Goal: Information Seeking & Learning: Learn about a topic

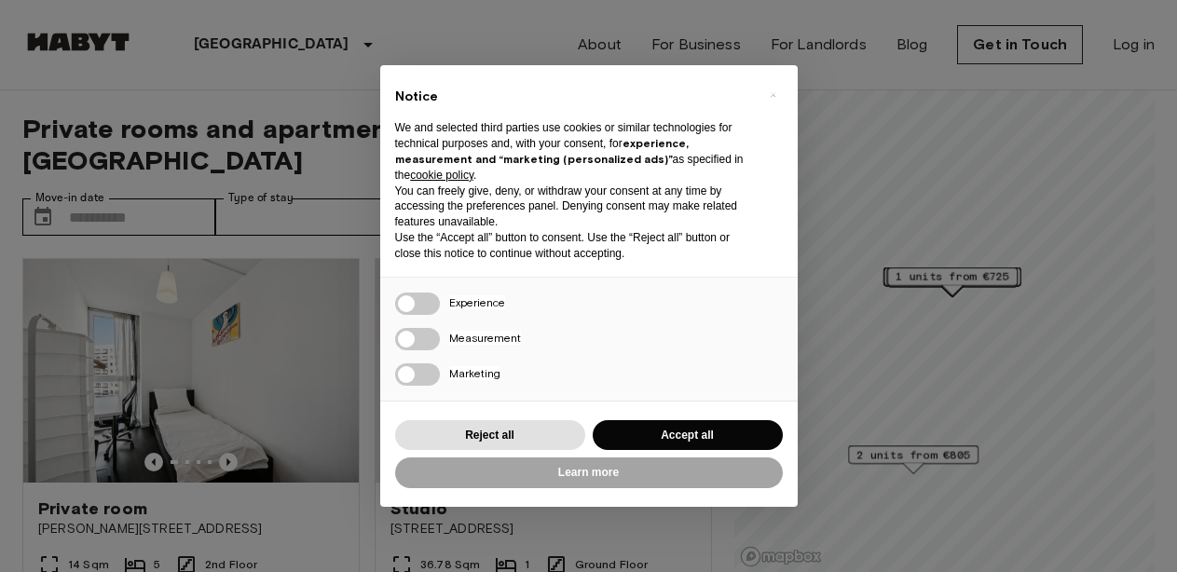
scroll to position [11, 0]
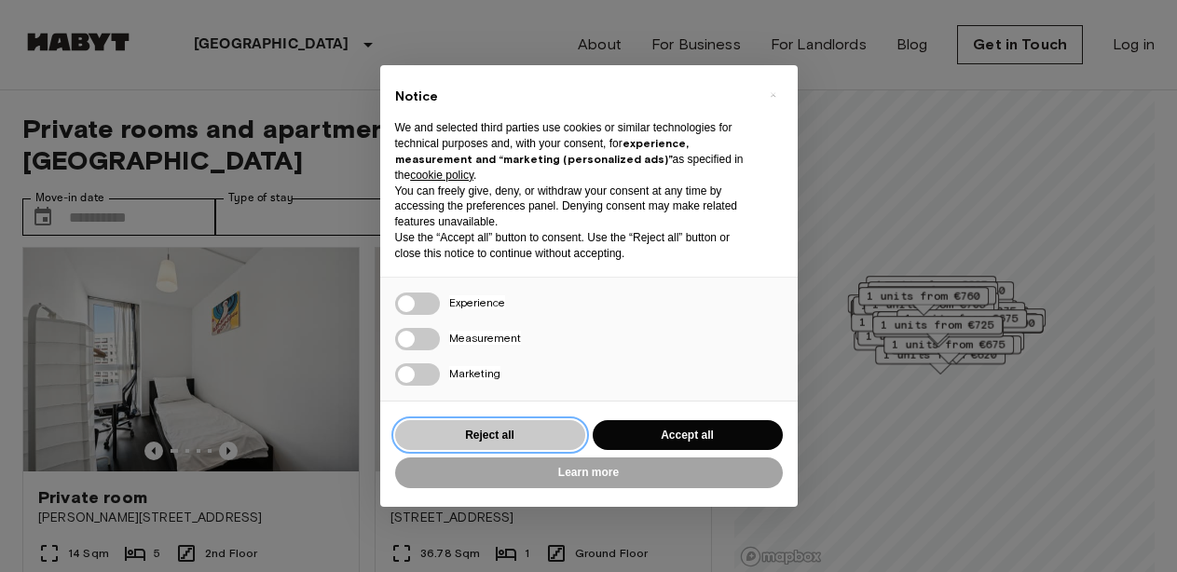
click at [495, 439] on button "Reject all" at bounding box center [490, 435] width 190 height 31
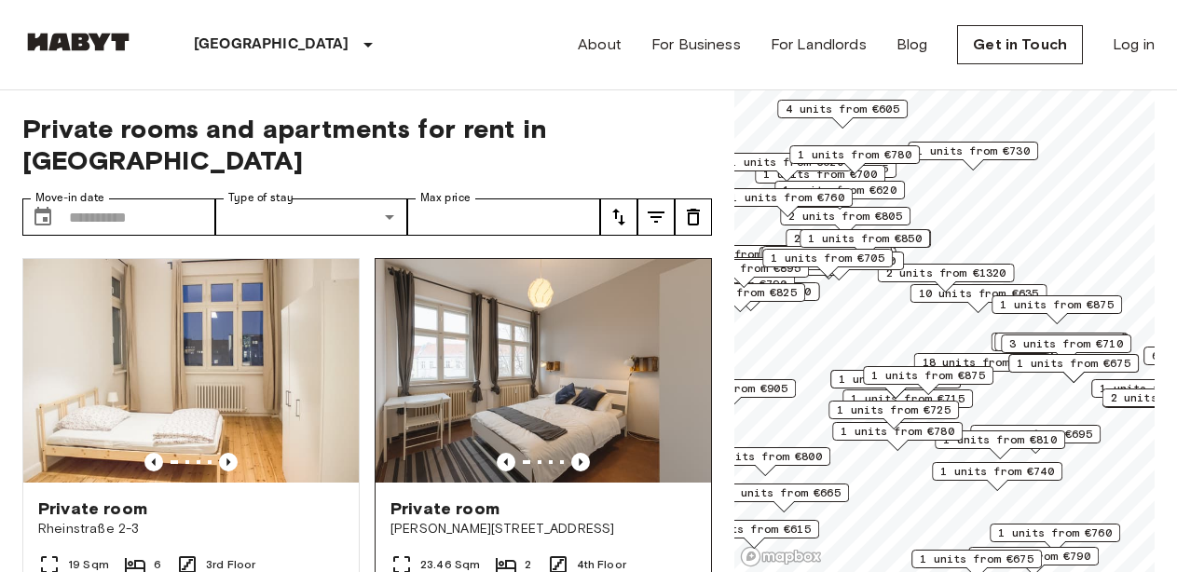
scroll to position [1234, 0]
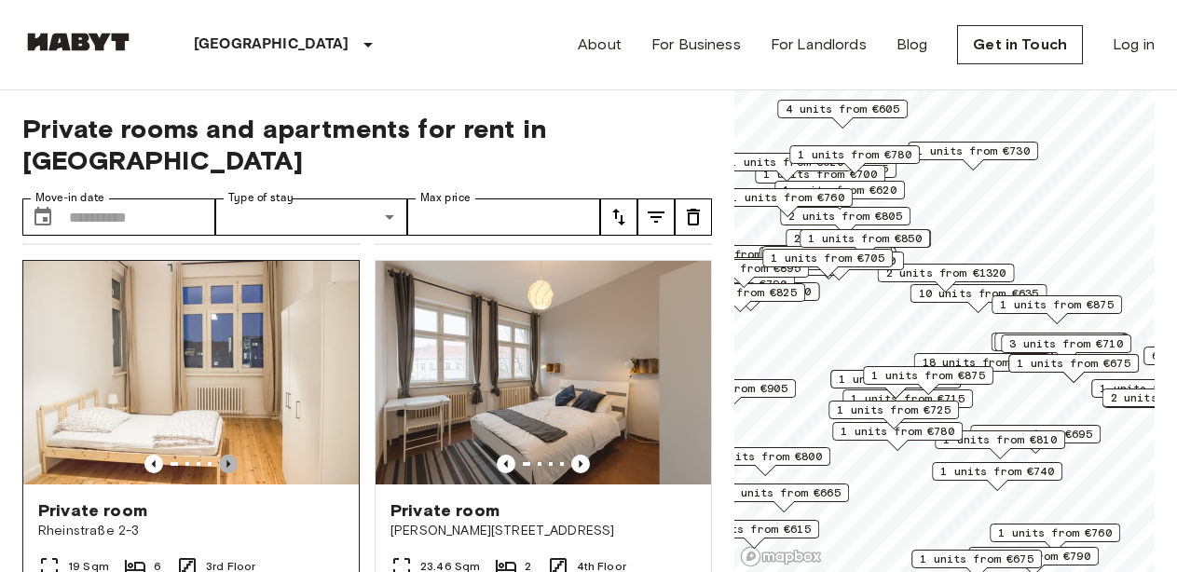
click at [228, 460] on icon "Previous image" at bounding box center [228, 463] width 4 height 7
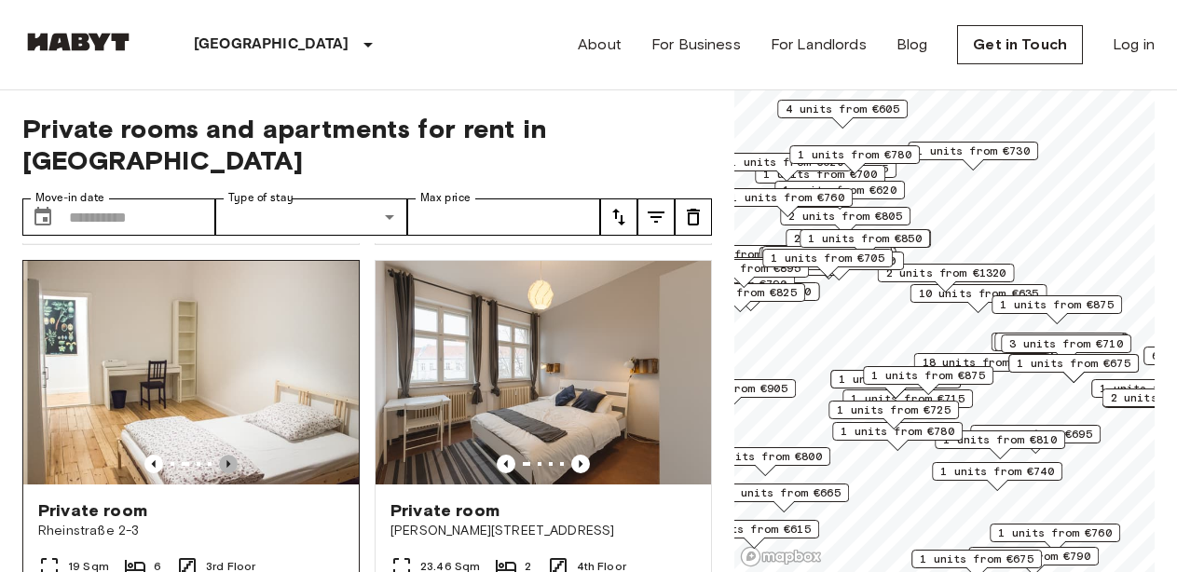
click at [228, 460] on icon "Previous image" at bounding box center [228, 463] width 4 height 7
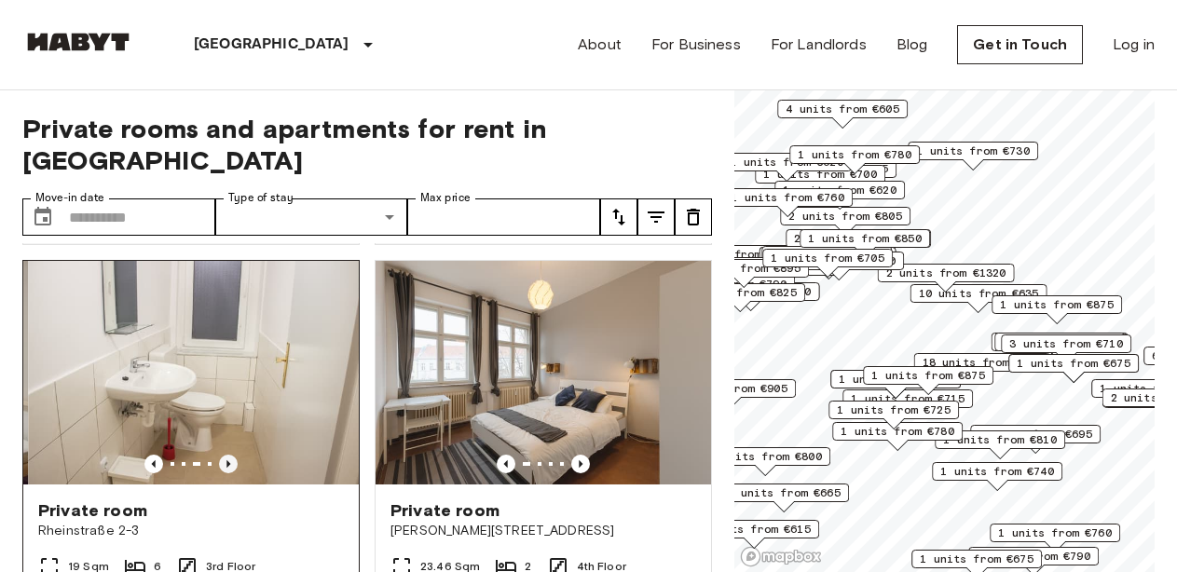
click at [228, 460] on icon "Previous image" at bounding box center [228, 463] width 4 height 7
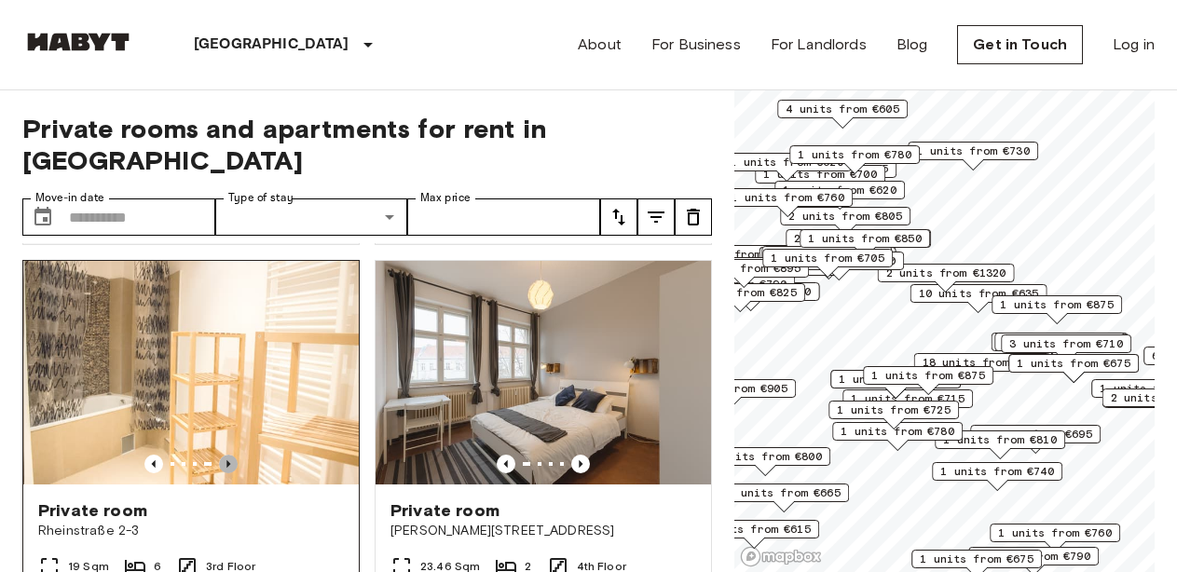
click at [228, 460] on icon "Previous image" at bounding box center [228, 463] width 4 height 7
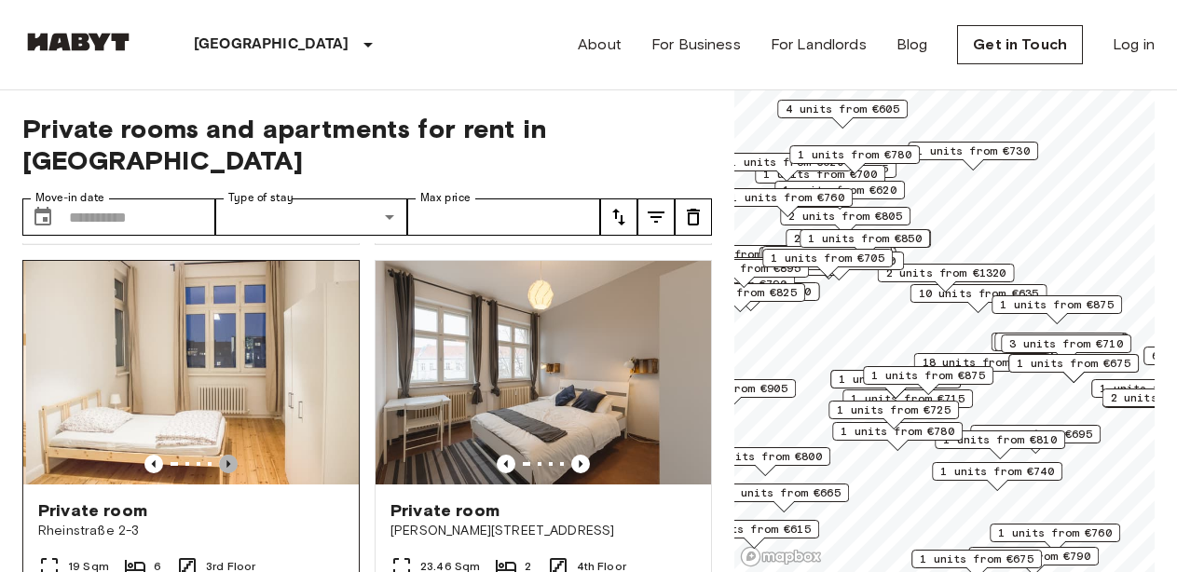
click at [228, 460] on icon "Previous image" at bounding box center [228, 463] width 4 height 7
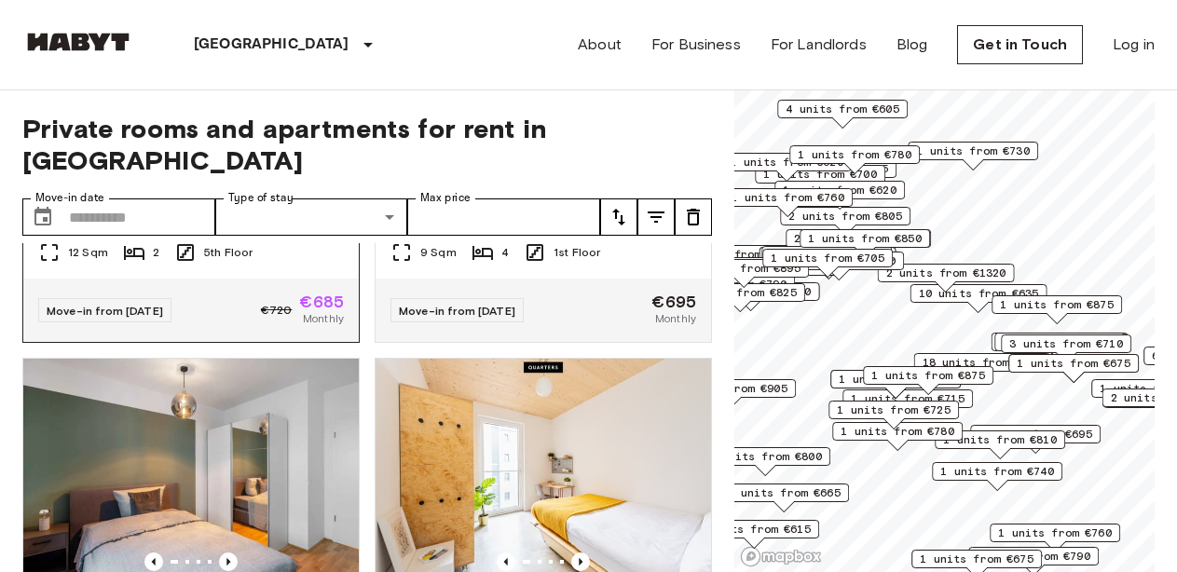
scroll to position [2667, 0]
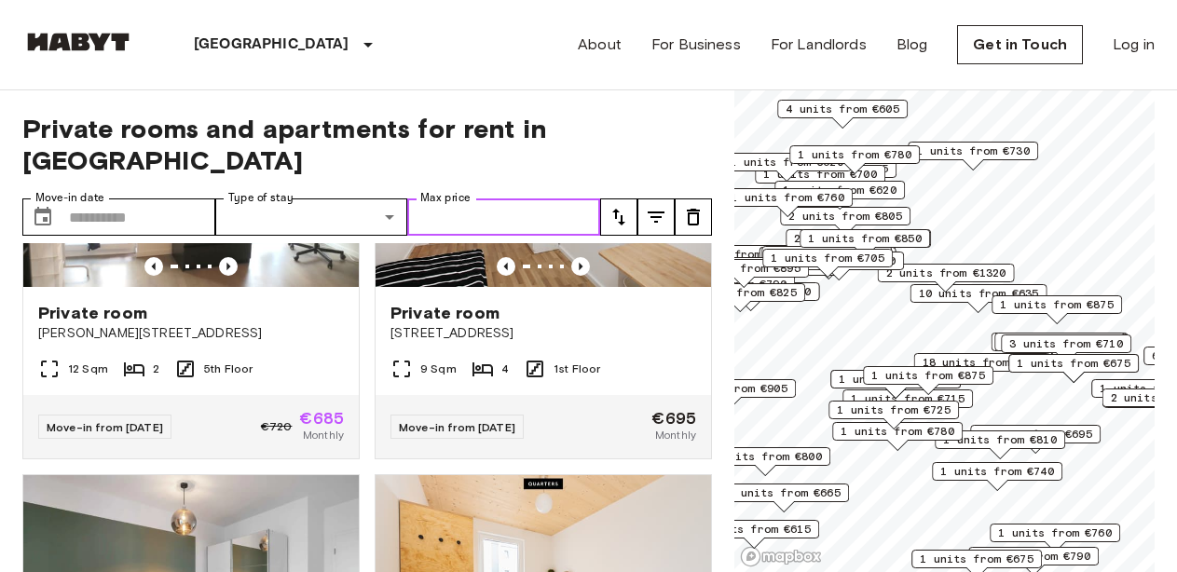
click at [521, 199] on input "Max price" at bounding box center [503, 217] width 193 height 37
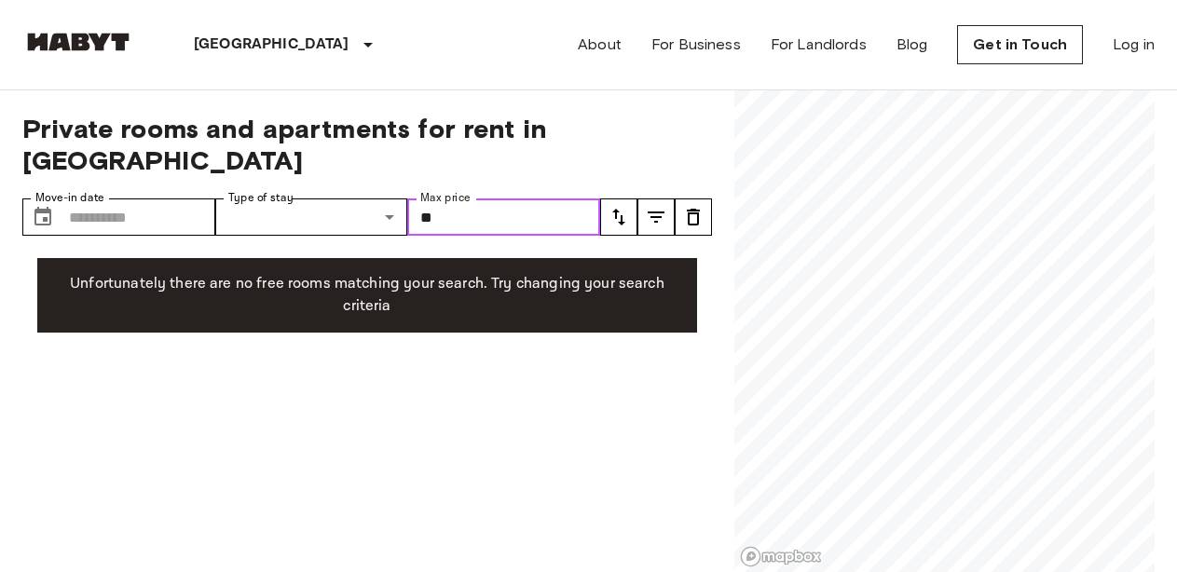
type input "*"
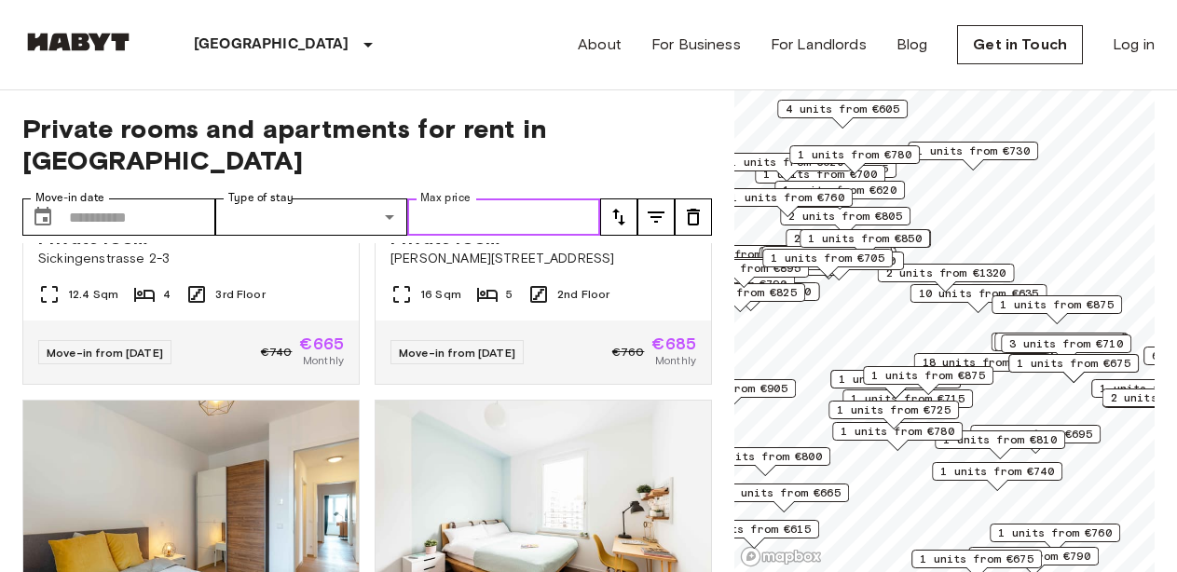
scroll to position [7307, 0]
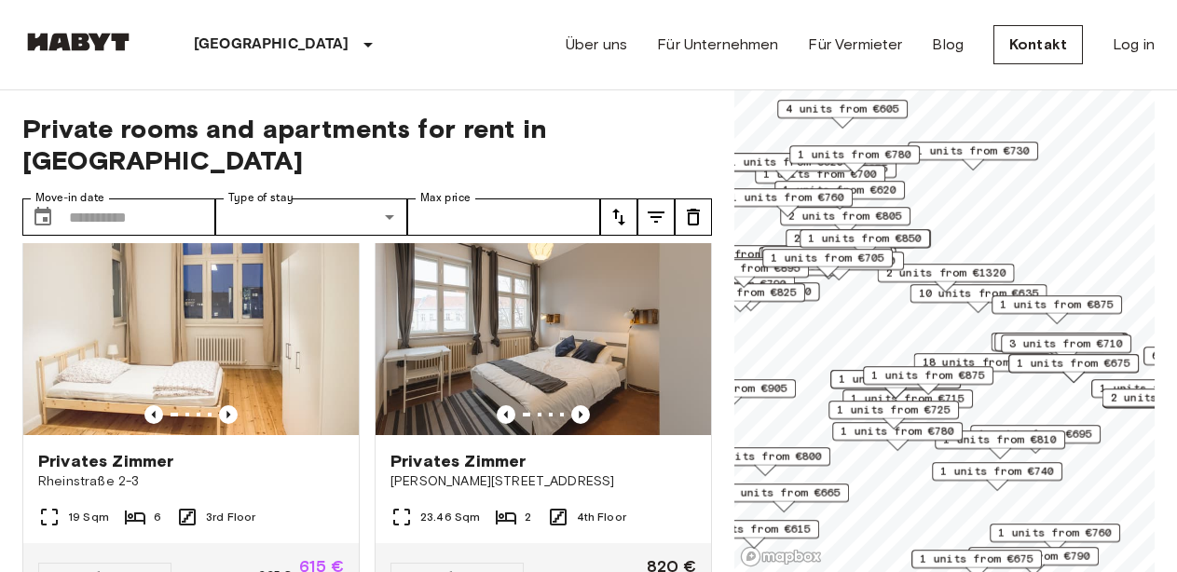
scroll to position [1286, 0]
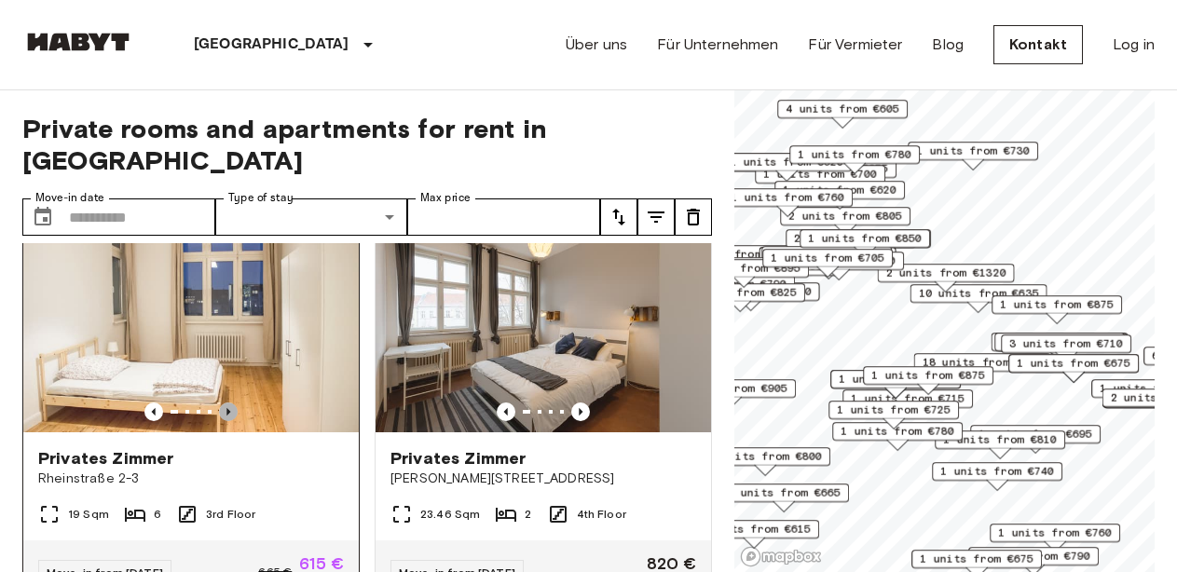
click at [228, 403] on icon "Previous image" at bounding box center [228, 412] width 19 height 19
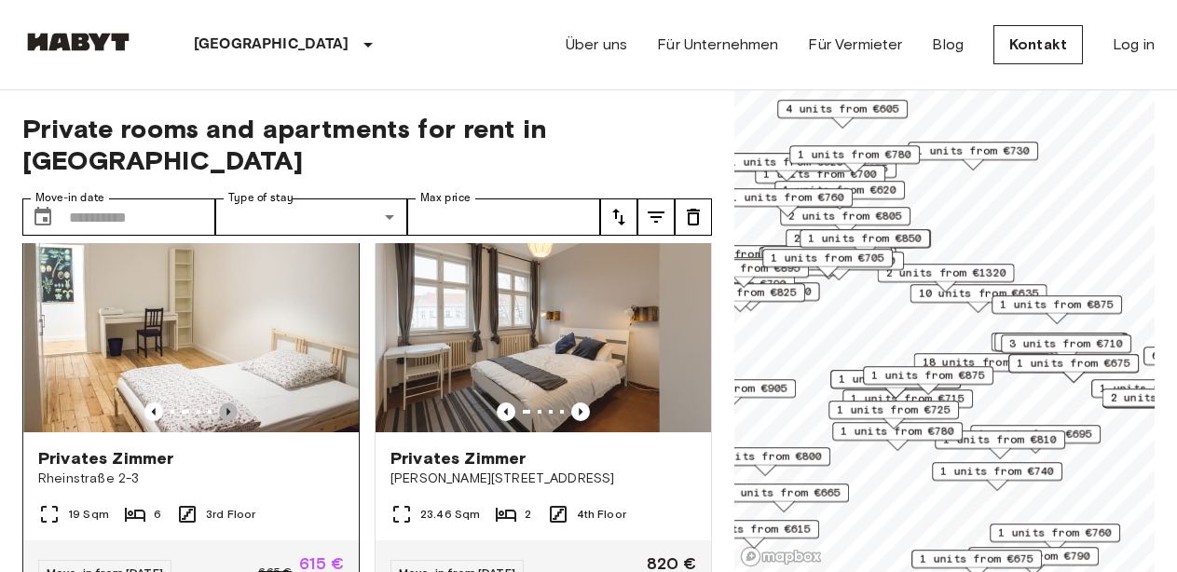
click at [228, 403] on icon "Previous image" at bounding box center [228, 412] width 19 height 19
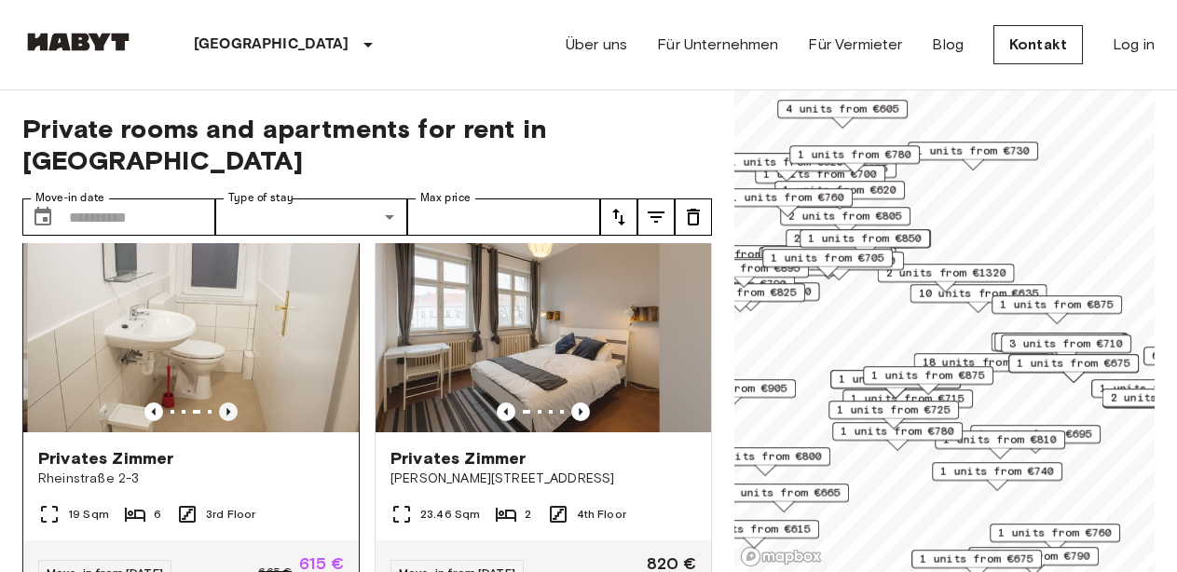
click at [228, 403] on icon "Previous image" at bounding box center [228, 412] width 19 height 19
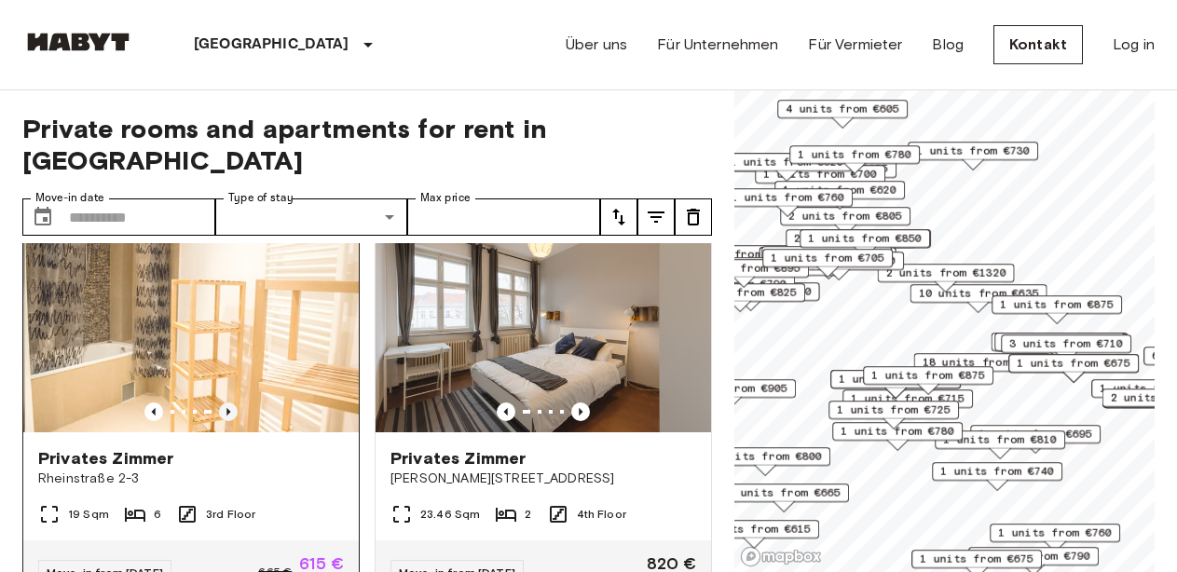
click at [228, 403] on icon "Previous image" at bounding box center [228, 412] width 19 height 19
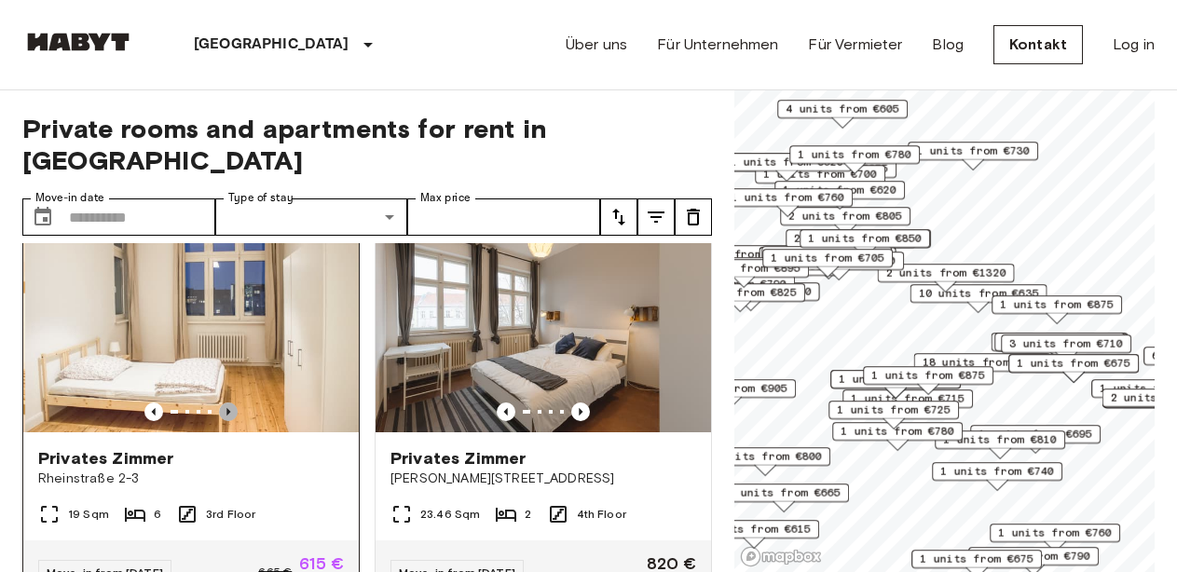
click at [229, 408] on icon "Previous image" at bounding box center [228, 411] width 4 height 7
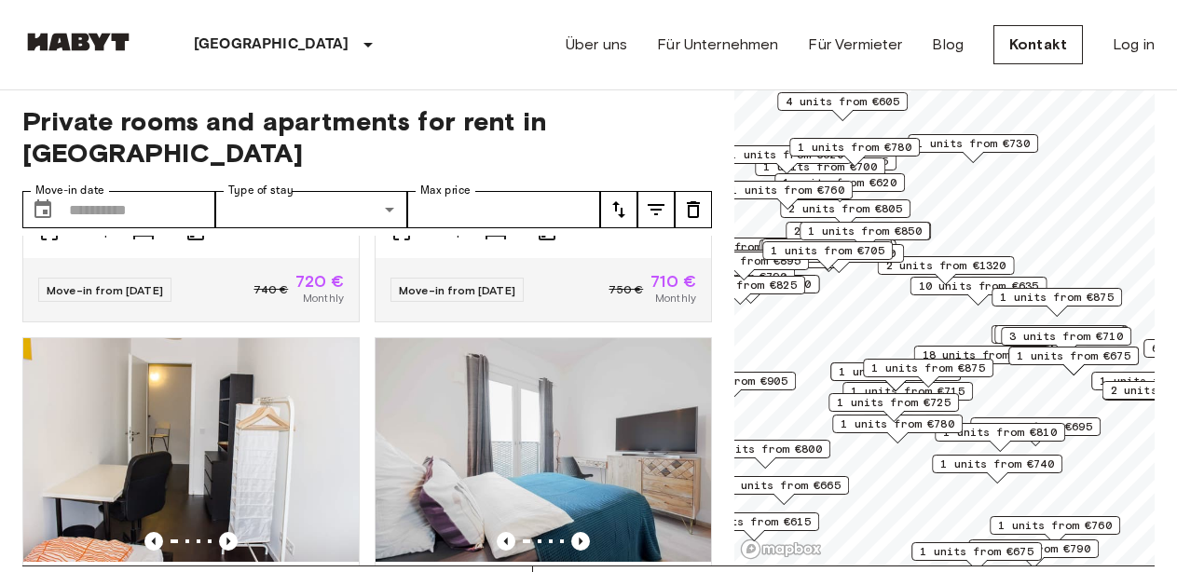
scroll to position [1902, 0]
